Goal: Task Accomplishment & Management: Complete application form

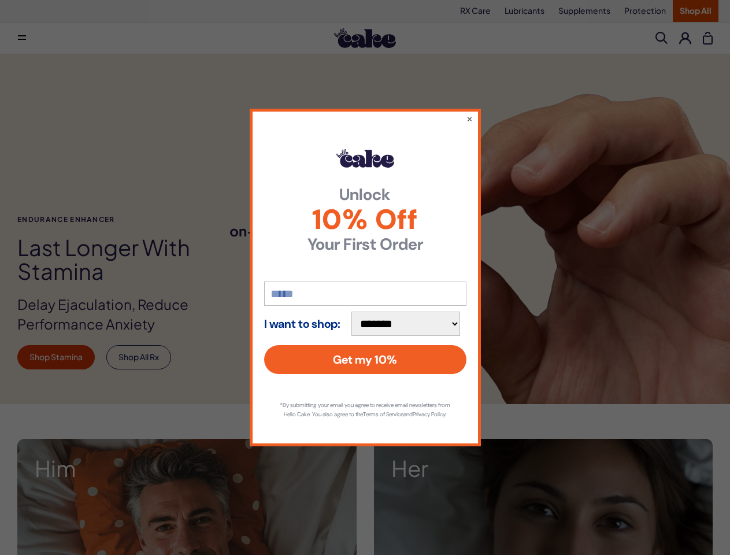
click at [364, 281] on input "email" at bounding box center [365, 293] width 202 height 24
click at [469, 114] on button "×" at bounding box center [469, 119] width 6 height 12
